Goal: Task Accomplishment & Management: Use online tool/utility

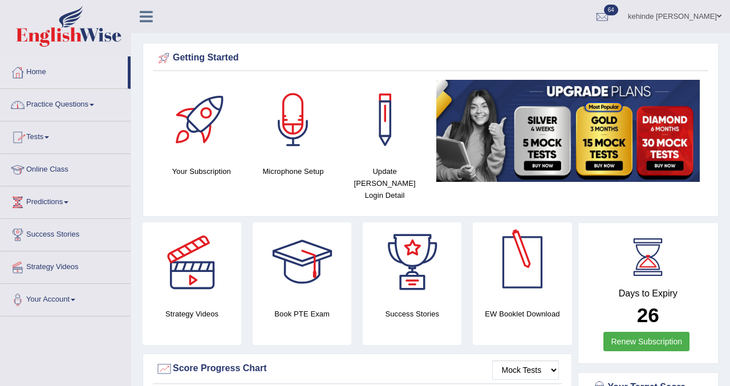
click at [49, 106] on link "Practice Questions" at bounding box center [66, 103] width 130 height 29
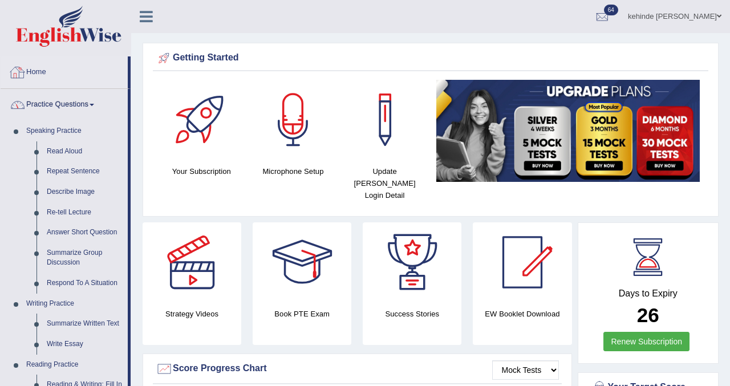
click at [32, 66] on link "Home" at bounding box center [64, 70] width 127 height 29
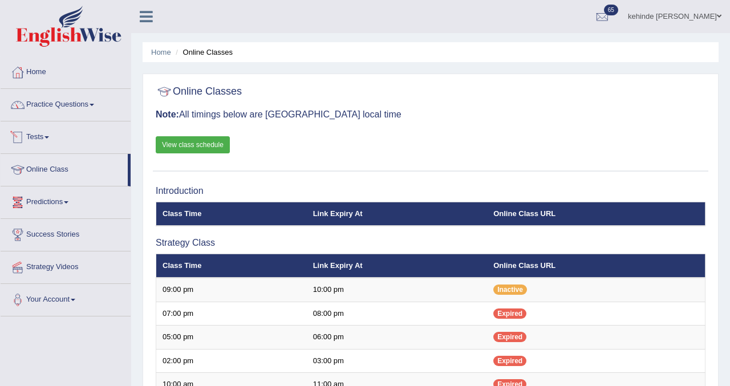
click at [42, 147] on link "Tests" at bounding box center [66, 136] width 130 height 29
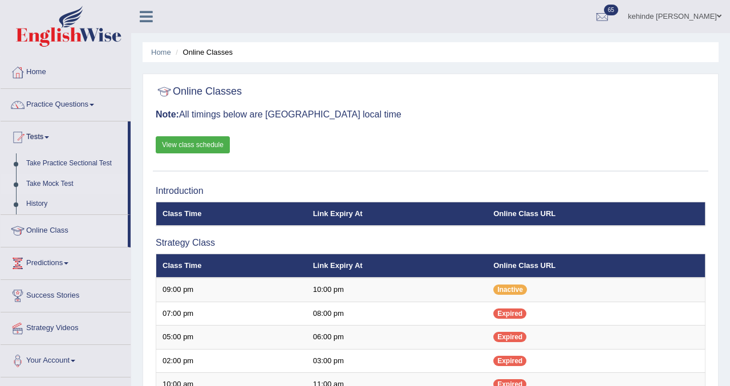
click at [39, 183] on link "Take Mock Test" at bounding box center [74, 184] width 107 height 21
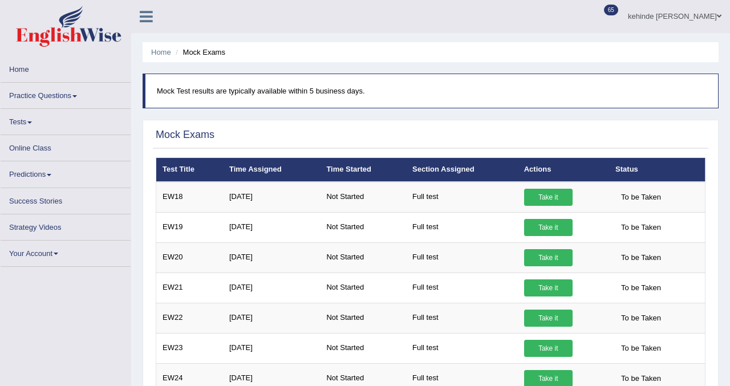
click at [27, 101] on link "Practice Questions" at bounding box center [66, 94] width 130 height 22
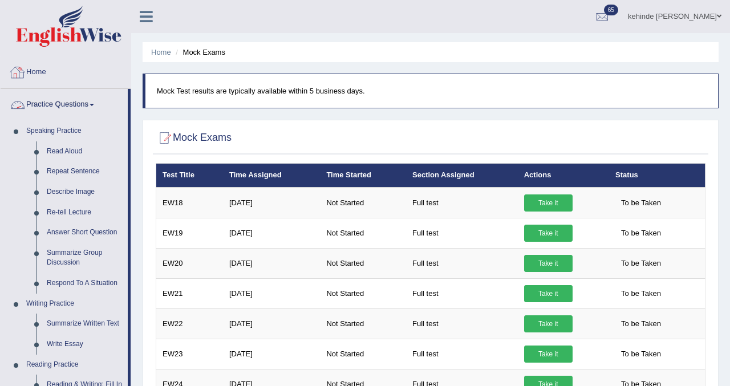
click at [37, 76] on link "Home" at bounding box center [66, 70] width 130 height 29
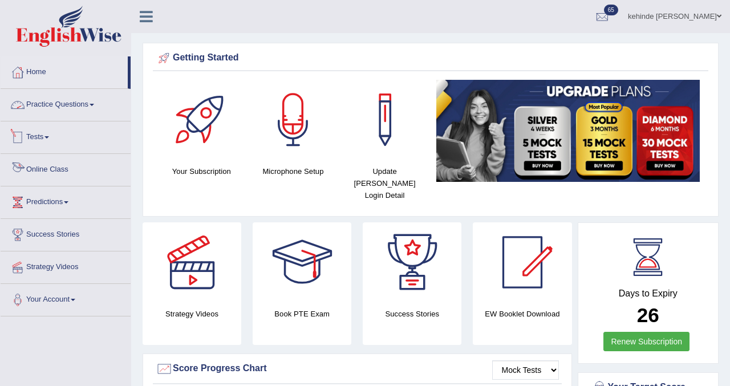
click at [39, 140] on link "Tests" at bounding box center [66, 136] width 130 height 29
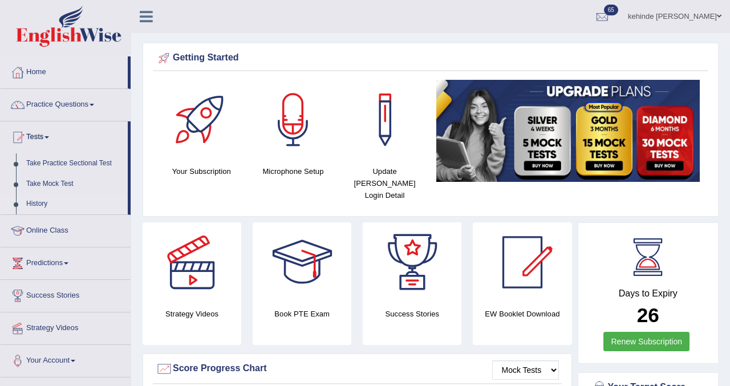
click at [35, 205] on link "History" at bounding box center [74, 204] width 107 height 21
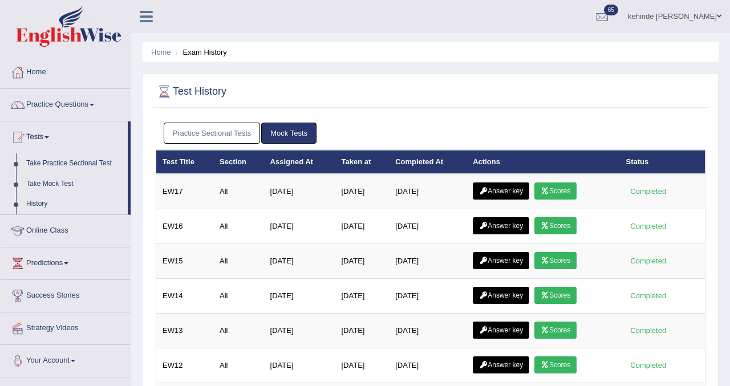
click at [225, 135] on link "Practice Sectional Tests" at bounding box center [212, 133] width 97 height 21
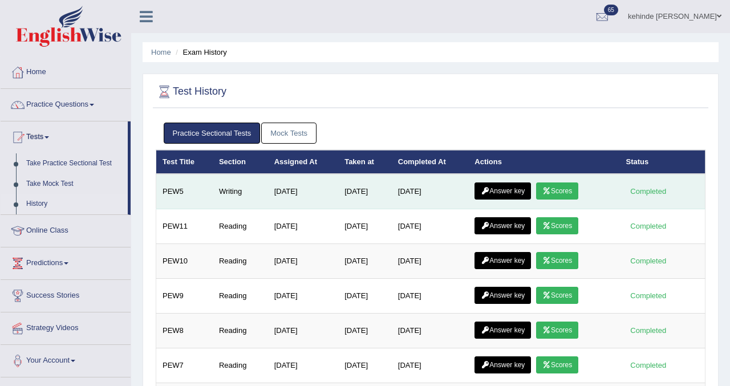
click at [517, 191] on link "Answer key" at bounding box center [503, 191] width 56 height 17
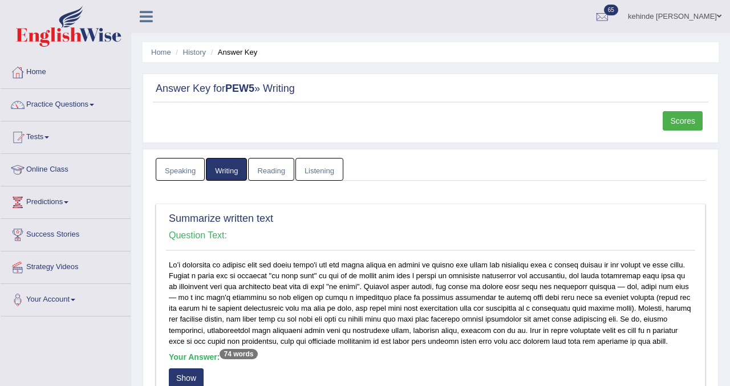
click at [687, 122] on link "Scores" at bounding box center [683, 120] width 40 height 19
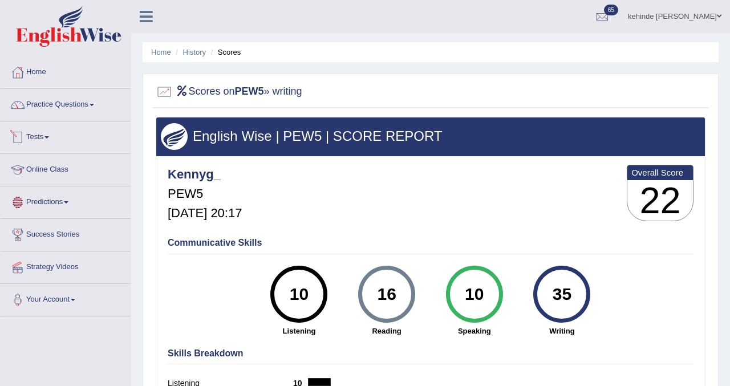
click at [42, 137] on link "Tests" at bounding box center [66, 136] width 130 height 29
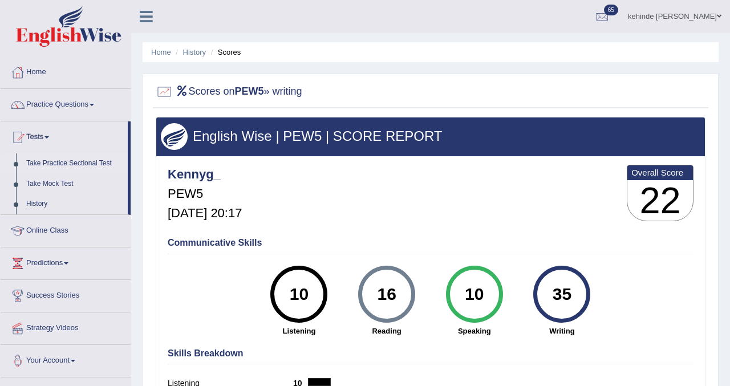
click at [59, 169] on link "Take Practice Sectional Test" at bounding box center [74, 164] width 107 height 21
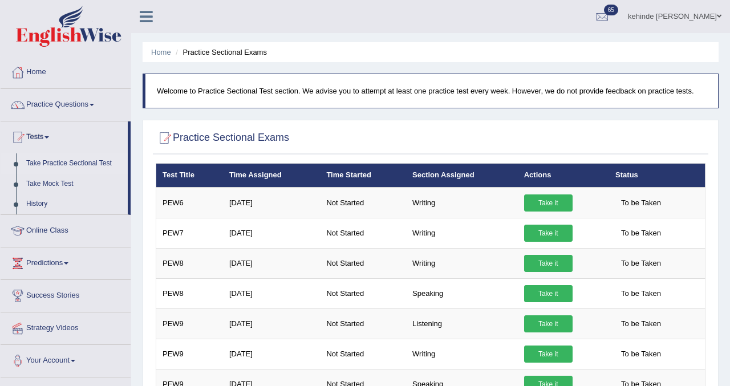
click at [722, 240] on div "Home Practice Sectional Exams Welcome to Practice Sectional Test section. We ad…" at bounding box center [430, 305] width 599 height 611
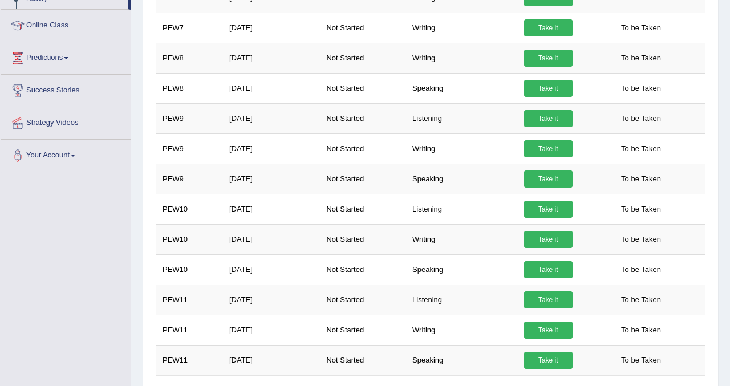
scroll to position [228, 0]
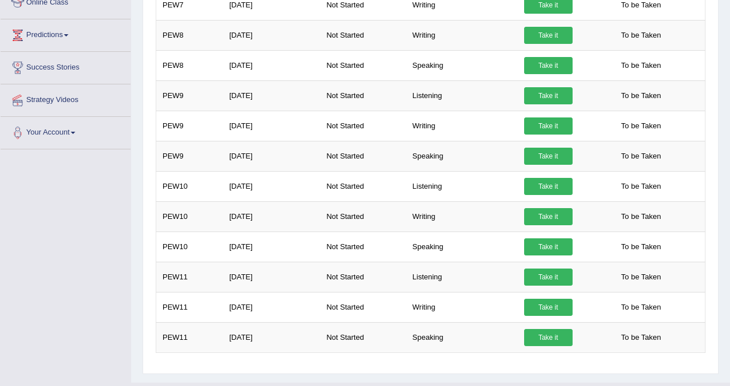
click at [722, 95] on div "Home Practice Sectional Exams Welcome to Practice Sectional Test section. We ad…" at bounding box center [430, 77] width 599 height 611
click at [712, 72] on div "Practice Sectional Exams × Have you watched our instructional video on how to t…" at bounding box center [431, 133] width 576 height 483
click at [730, 63] on div "Home Practice Sectional Exams Welcome to Practice Sectional Test section. We ad…" at bounding box center [430, 77] width 599 height 611
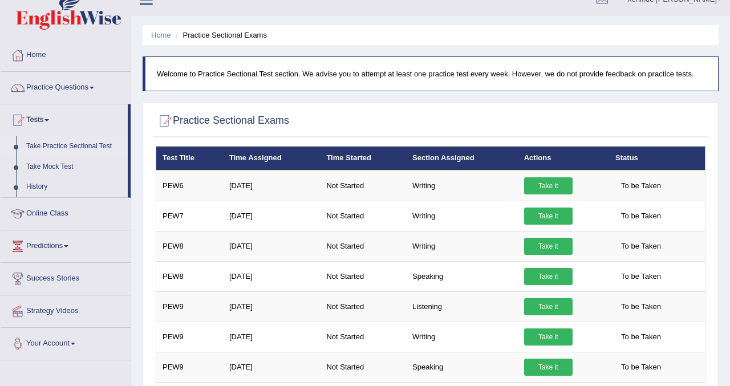
scroll to position [0, 0]
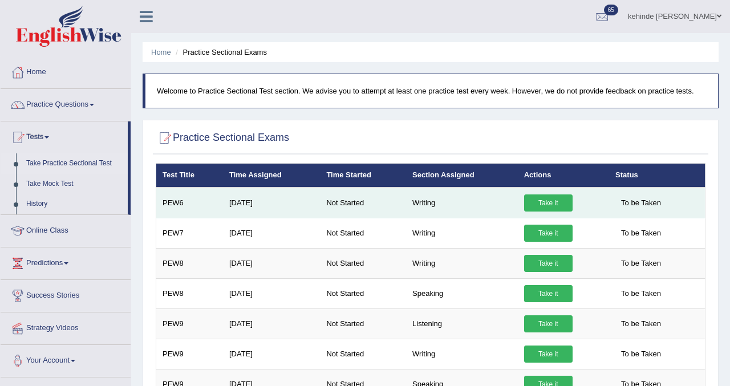
click at [543, 201] on link "Take it" at bounding box center [548, 203] width 49 height 17
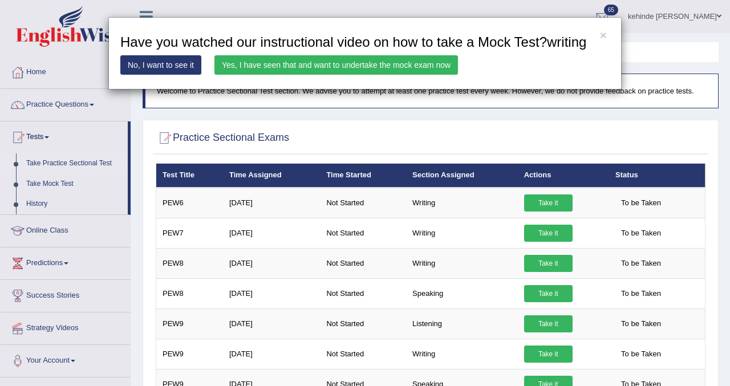
click at [406, 75] on link "Yes, I have seen that and want to undertake the mock exam now" at bounding box center [337, 64] width 244 height 19
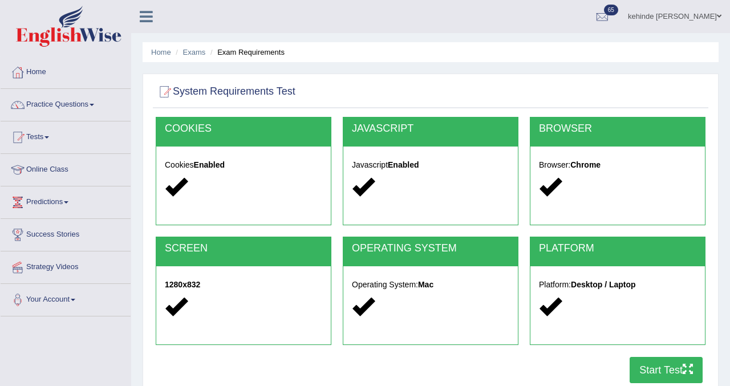
click at [646, 366] on button "Start Test" at bounding box center [666, 370] width 73 height 26
